Goal: Task Accomplishment & Management: Complete application form

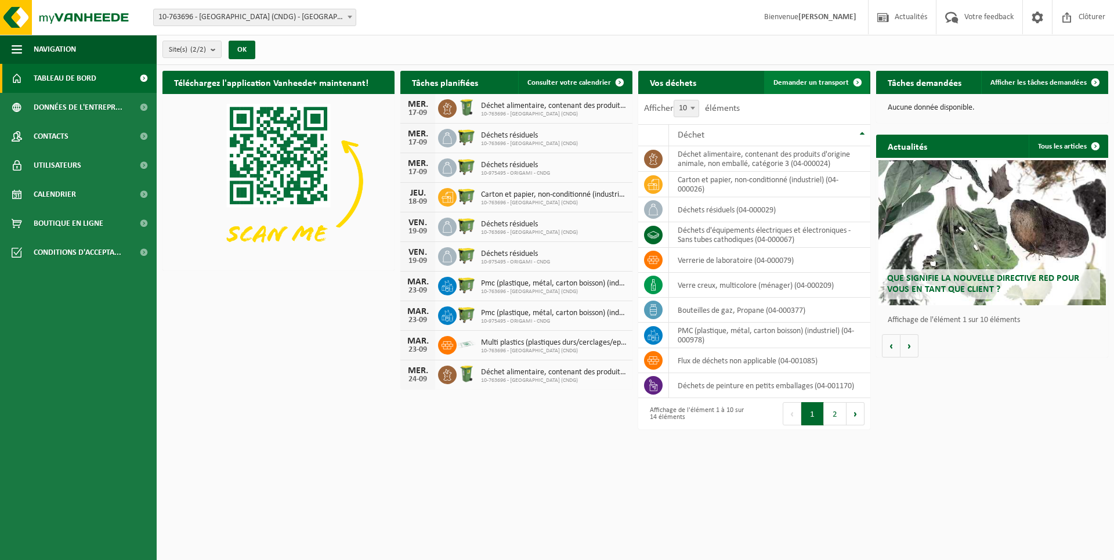
click at [808, 83] on span "Demander un transport" at bounding box center [810, 83] width 75 height 8
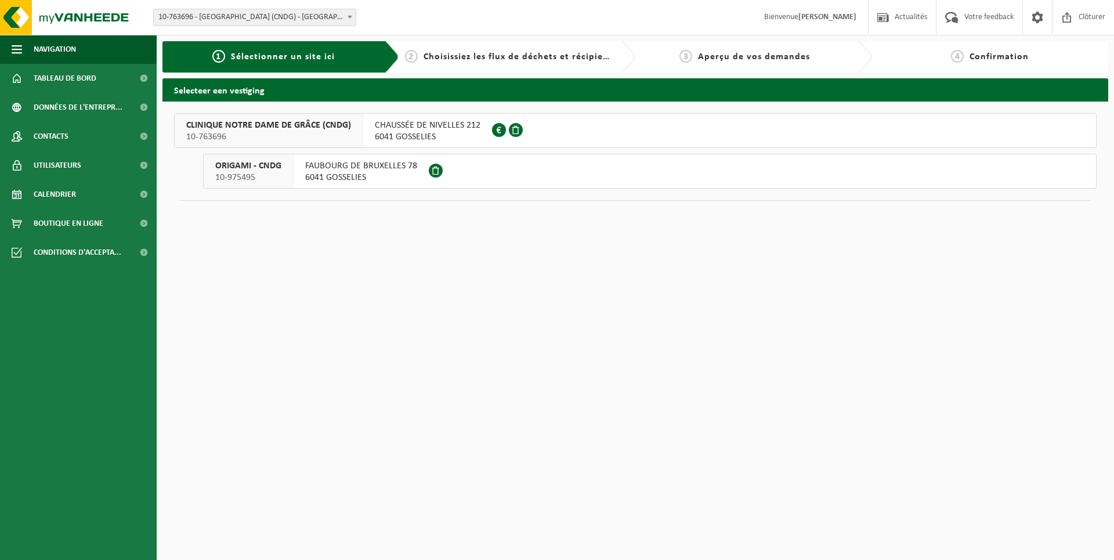
click at [433, 126] on span "CHAUSSÉE DE NIVELLES 212" at bounding box center [428, 125] width 106 height 12
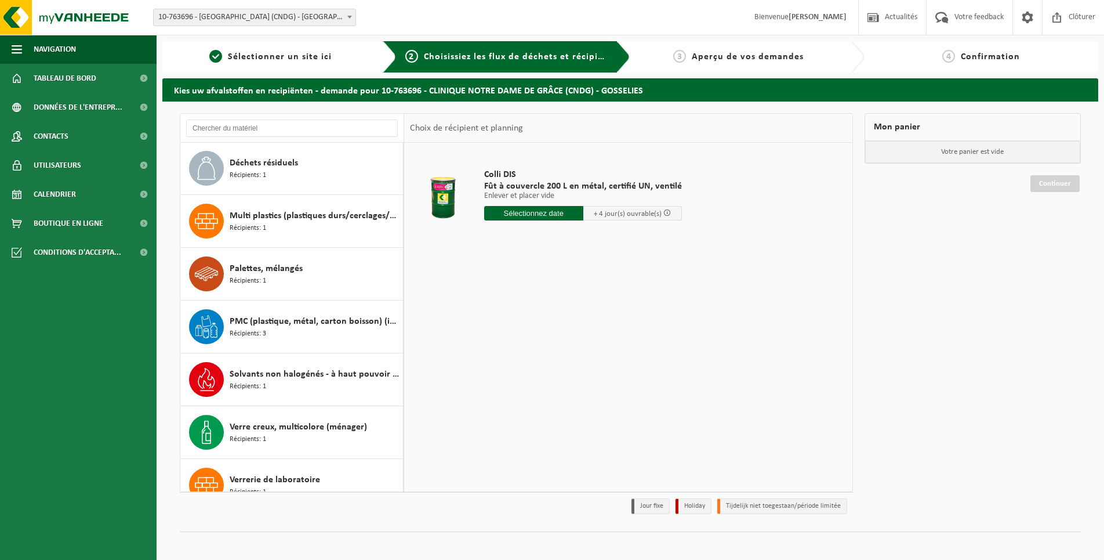
scroll to position [284, 0]
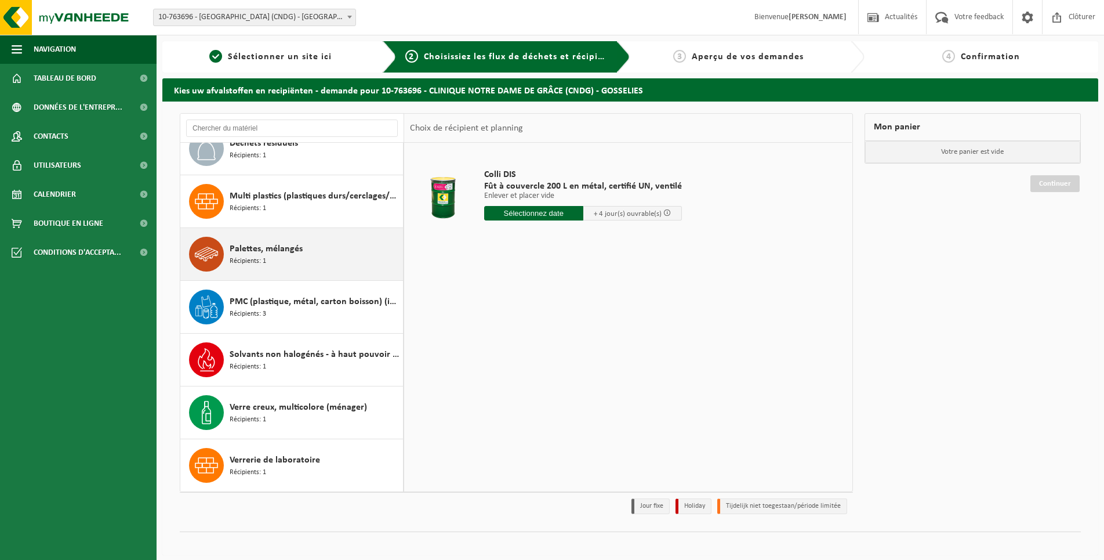
click at [264, 248] on span "Palettes, mélangés" at bounding box center [266, 249] width 73 height 14
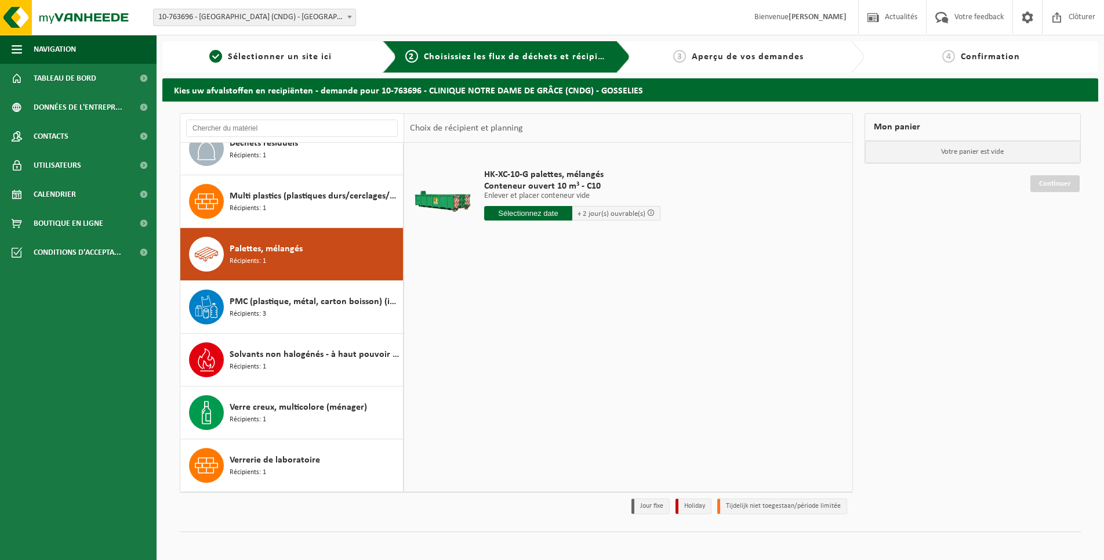
click at [529, 215] on input "text" at bounding box center [528, 213] width 88 height 15
click at [539, 317] on div "17" at bounding box center [535, 316] width 20 height 19
type input "à partir de 2025-09-17"
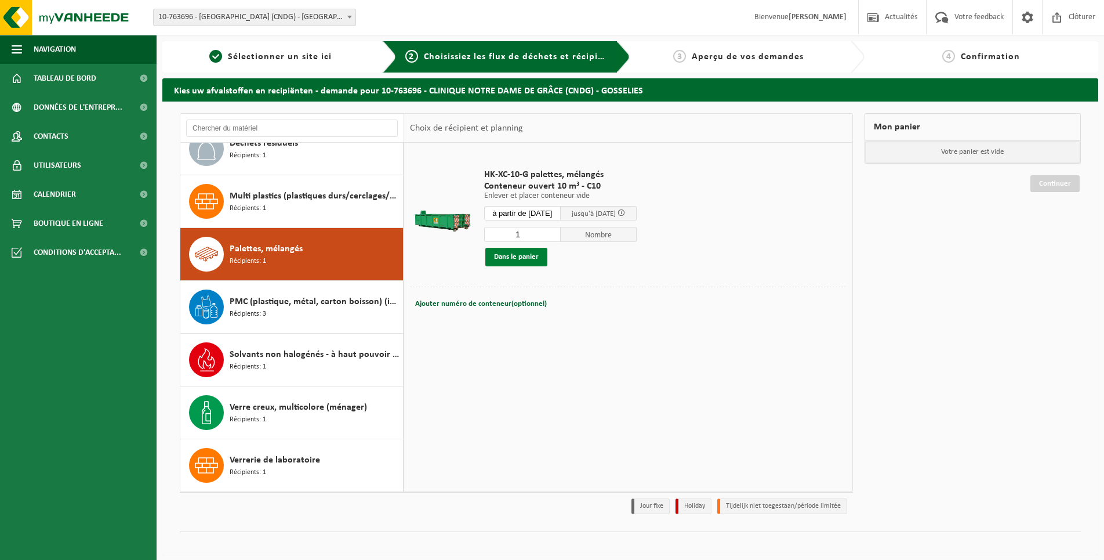
click at [520, 258] on button "Dans le panier" at bounding box center [516, 257] width 62 height 19
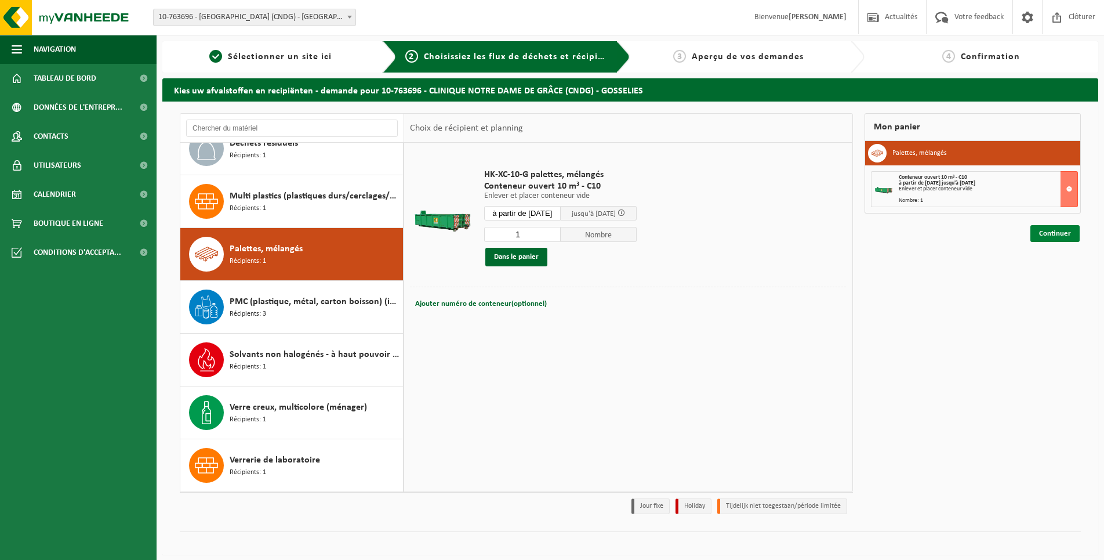
click at [1054, 233] on link "Continuer" at bounding box center [1055, 233] width 49 height 17
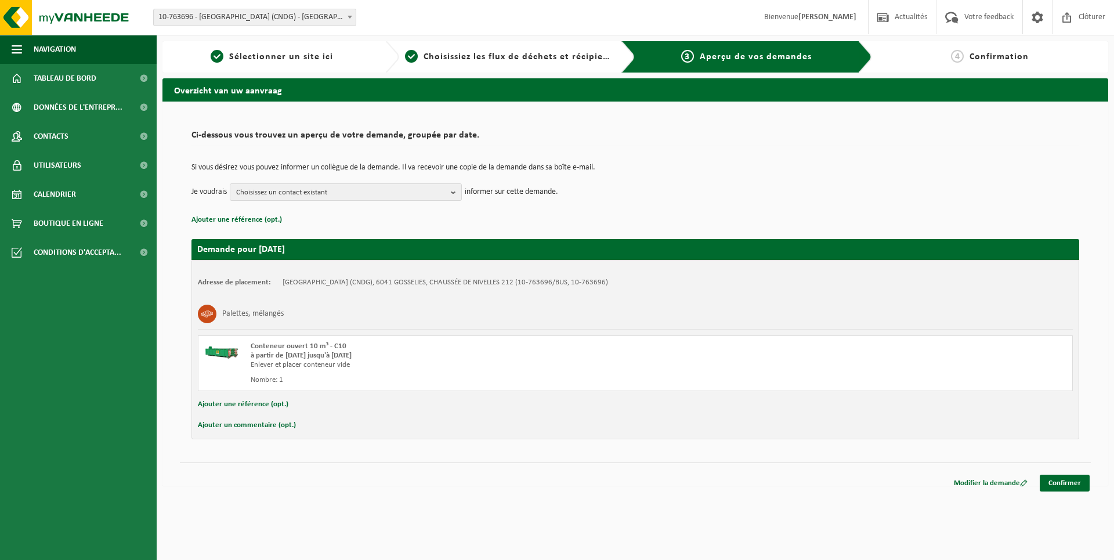
click at [252, 426] on button "Ajouter un commentaire (opt.)" at bounding box center [247, 425] width 98 height 15
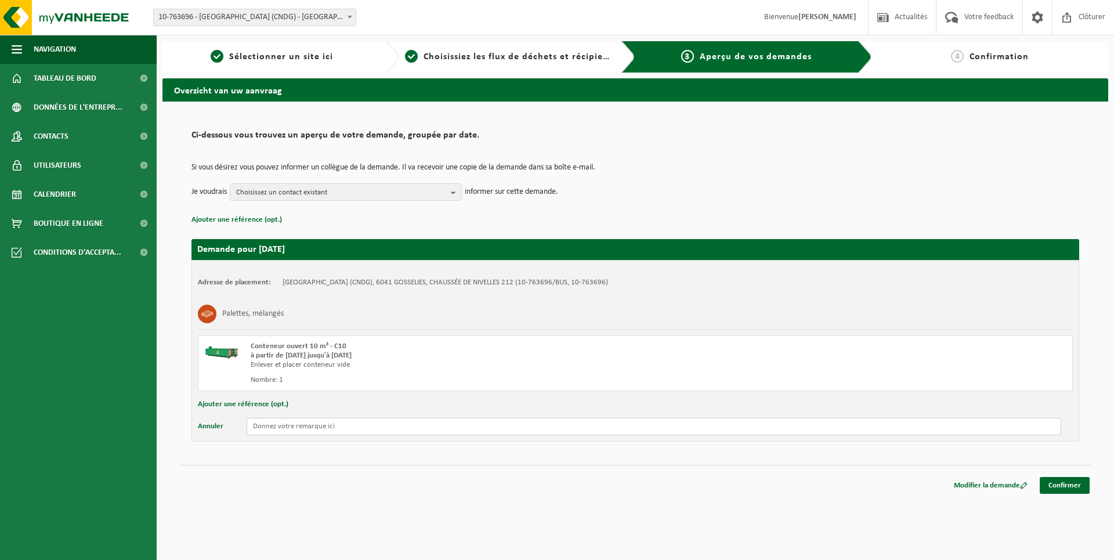
click at [287, 426] on input "text" at bounding box center [654, 426] width 814 height 17
type input "B"
click at [594, 428] on input "Merci de placer le conteneur à 2 mettre du quai afins qu'on puisse le remplir c…" at bounding box center [654, 426] width 814 height 17
click at [626, 429] on input "Merci de placer le conteneur à 2 mettre du quai afins qu'on puisse le remplir c…" at bounding box center [654, 426] width 814 height 17
click at [408, 425] on input "Merci de placer le conteneur à 2 mettre du quai afins qu'on puisse le remplir c…" at bounding box center [654, 426] width 814 height 17
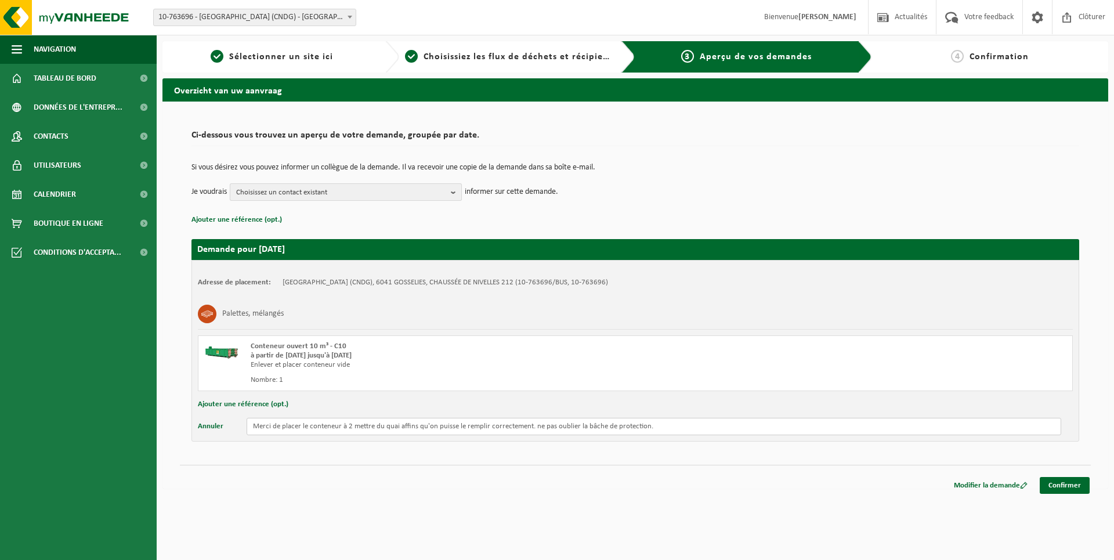
type input "Merci de placer le conteneur à 2 mettre du quai affins qu'on puisse le remplir …"
click at [443, 195] on span "Choisissez un contact existant" at bounding box center [341, 192] width 210 height 17
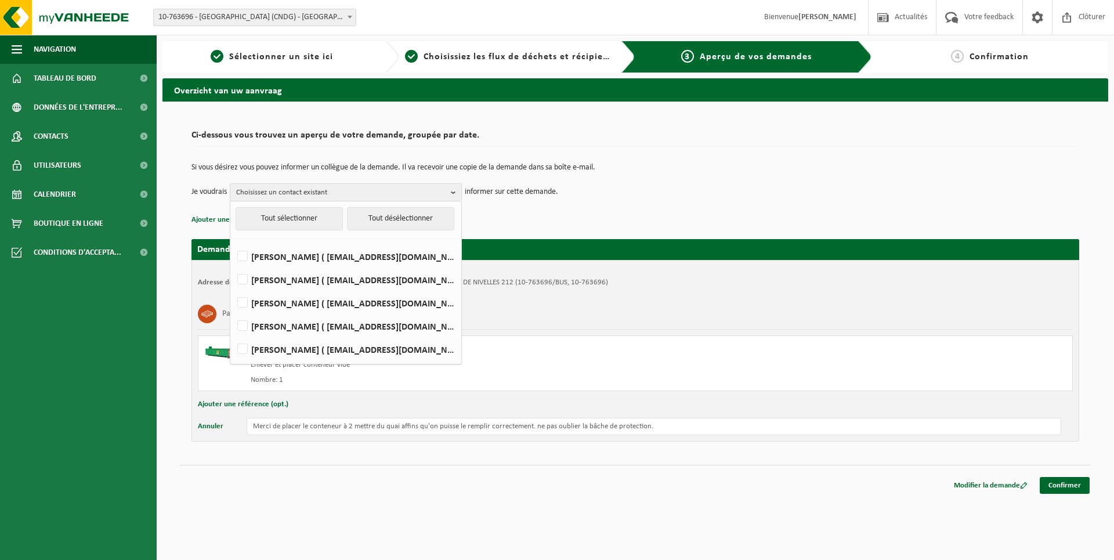
click at [581, 206] on div "Si vous désirez vous pouvez informer un collègue de la demande. Il va recevoir …" at bounding box center [634, 182] width 887 height 60
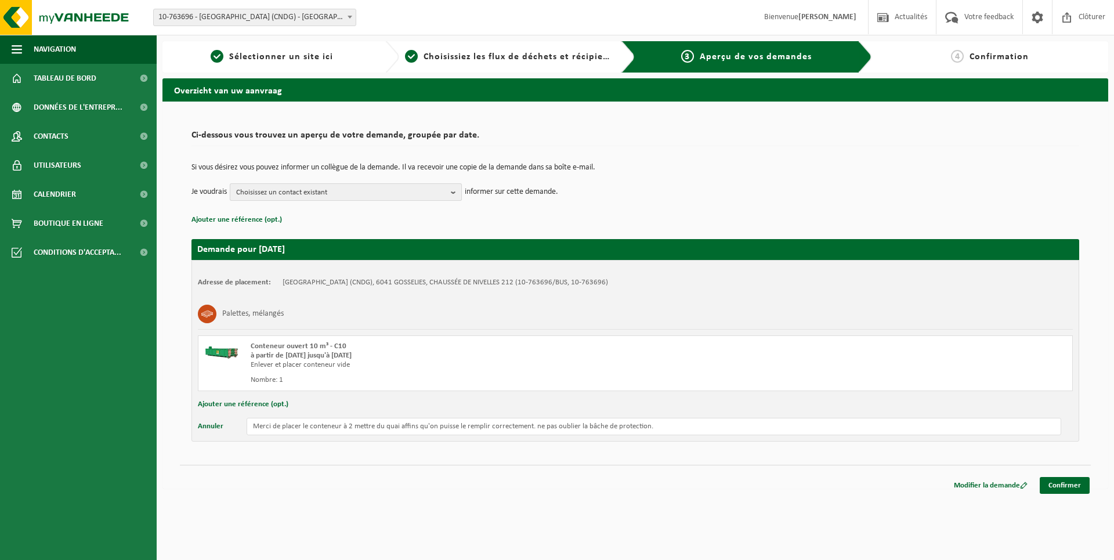
click at [448, 190] on button "Choisissez un contact existant" at bounding box center [346, 191] width 232 height 17
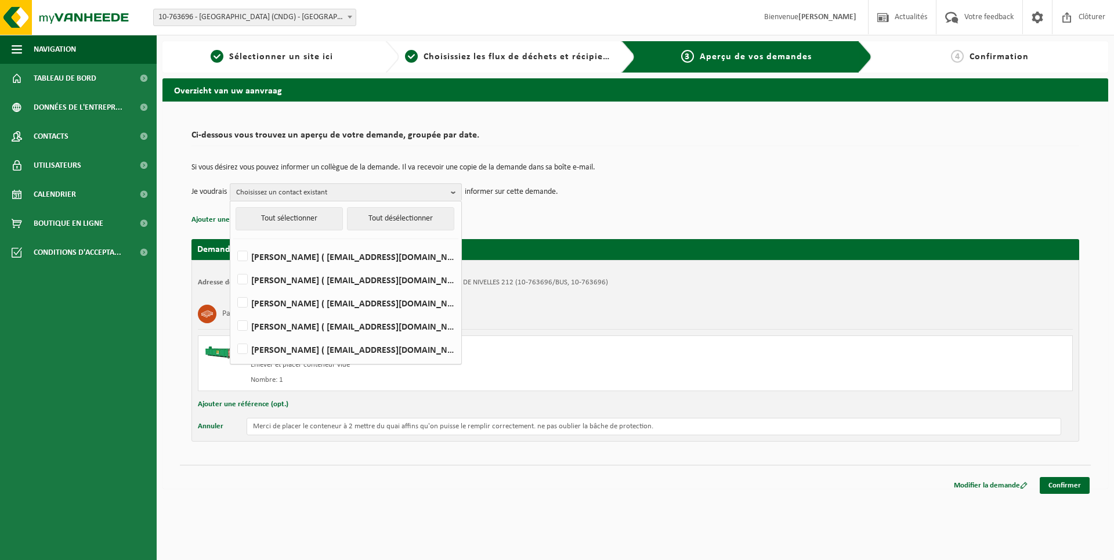
click at [527, 215] on p "Ajouter une référence (opt.)" at bounding box center [634, 219] width 887 height 15
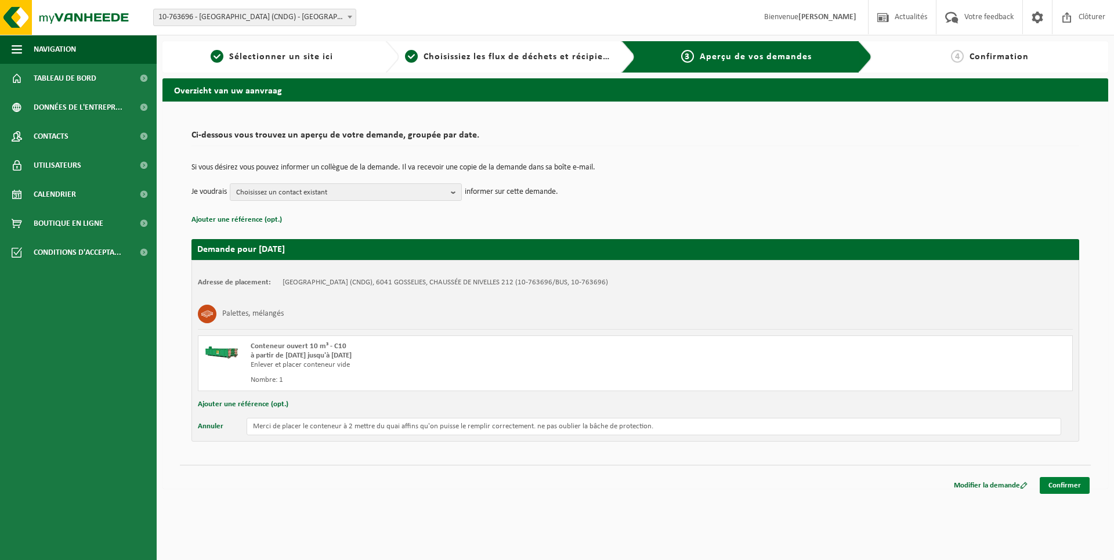
click at [1075, 485] on link "Confirmer" at bounding box center [1064, 485] width 50 height 17
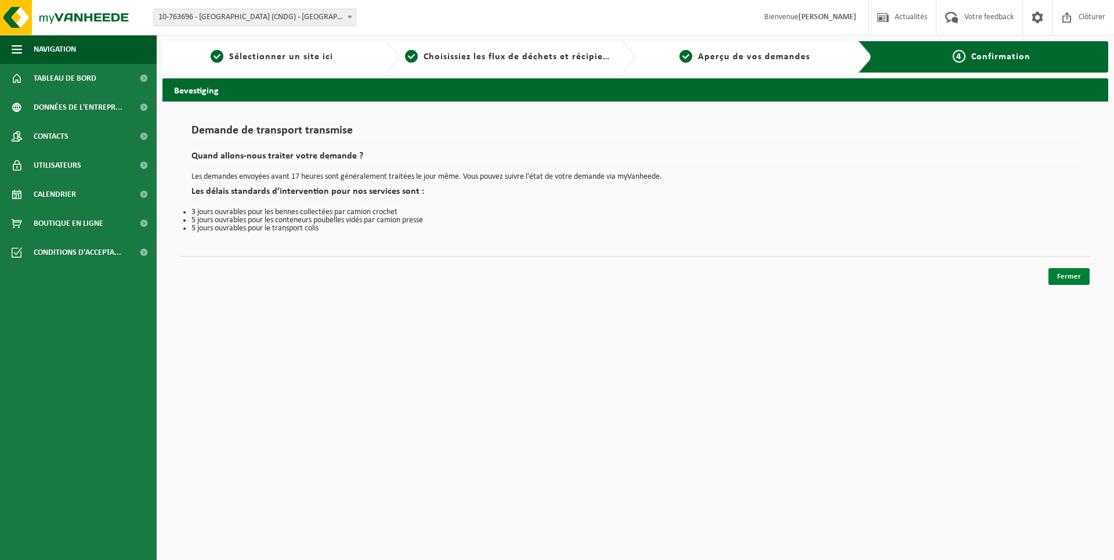
click at [1062, 273] on link "Fermer" at bounding box center [1068, 276] width 41 height 17
